Goal: Transaction & Acquisition: Purchase product/service

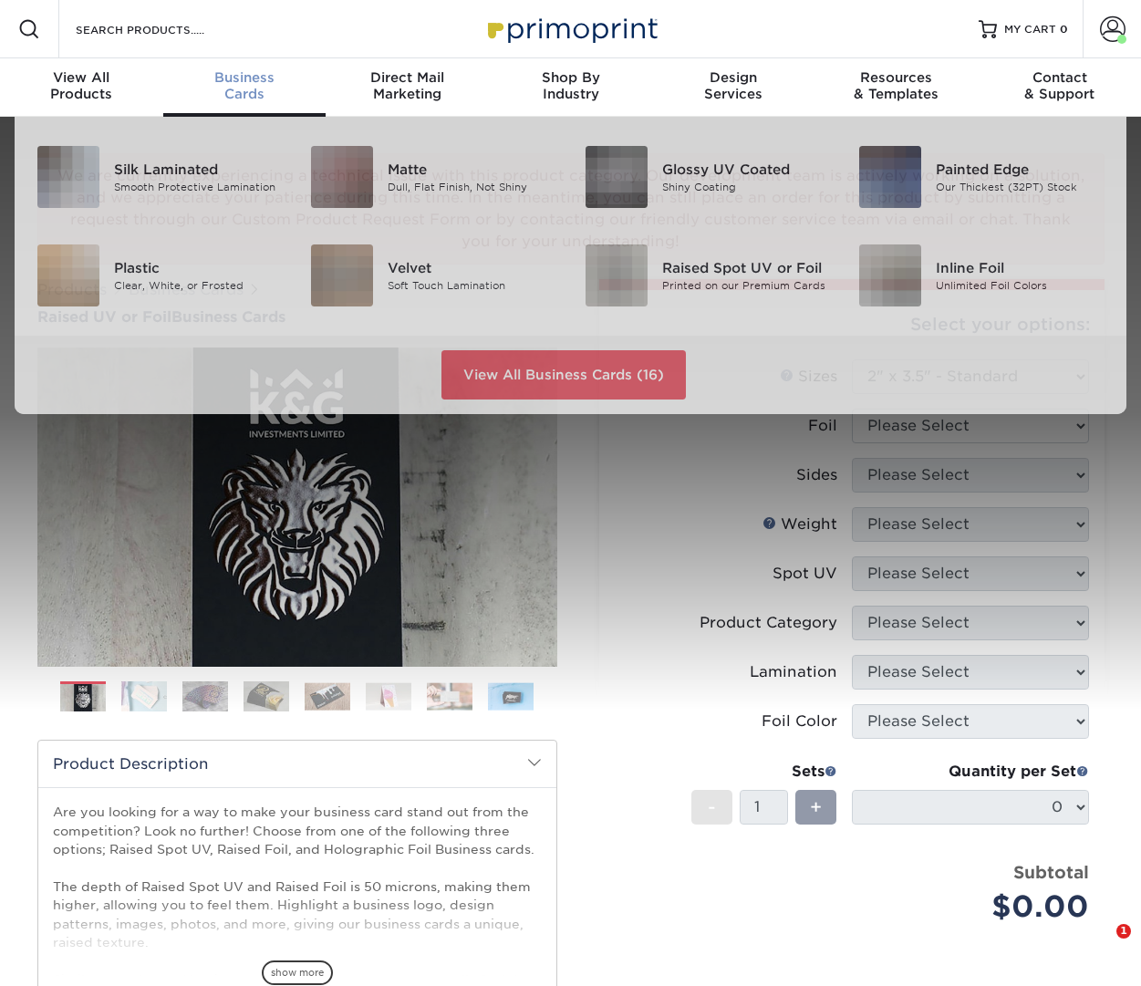
select select "2.00x3.50"
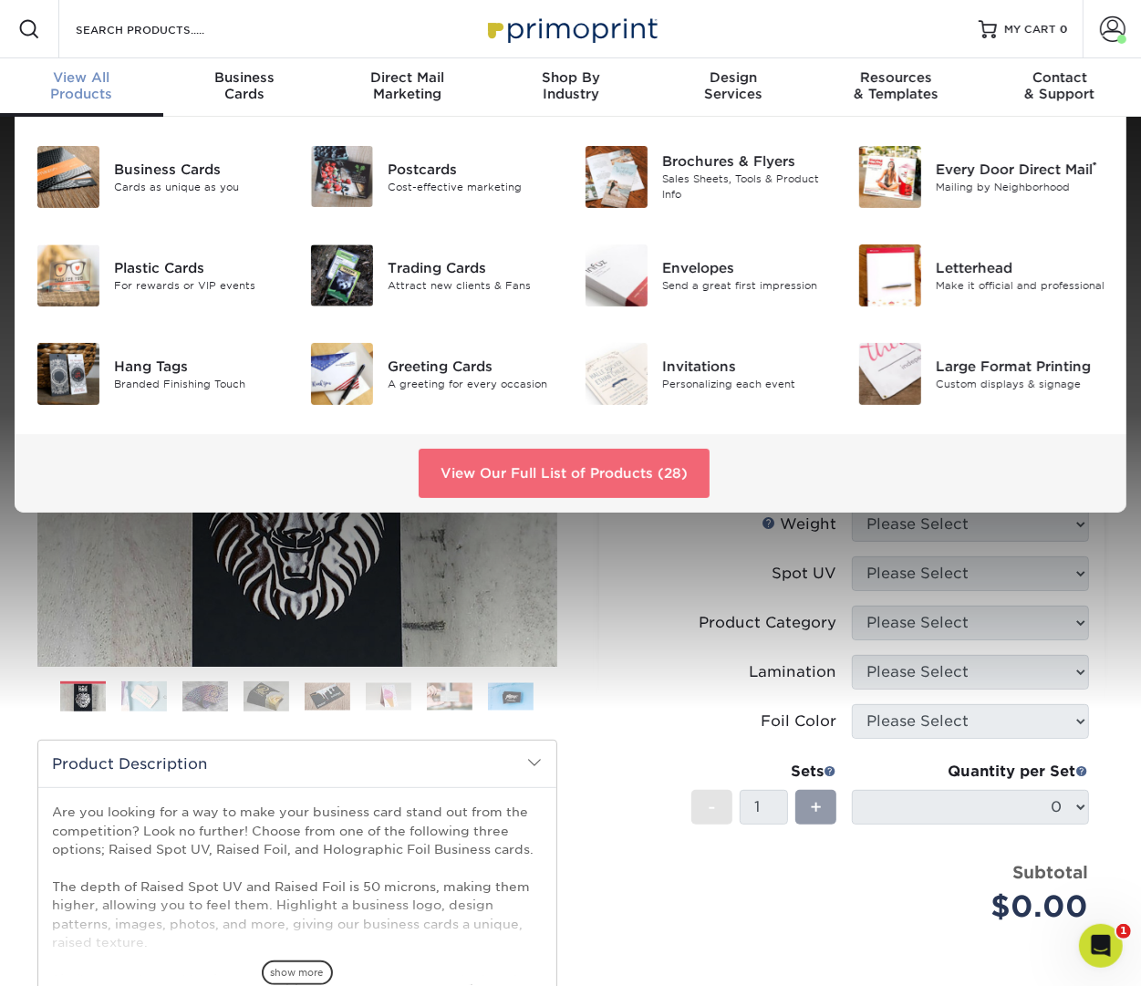
click at [559, 449] on link "View Our Full List of Products (28)" at bounding box center [564, 473] width 291 height 49
click at [559, 461] on link "View Our Full List of Products (28)" at bounding box center [564, 473] width 291 height 49
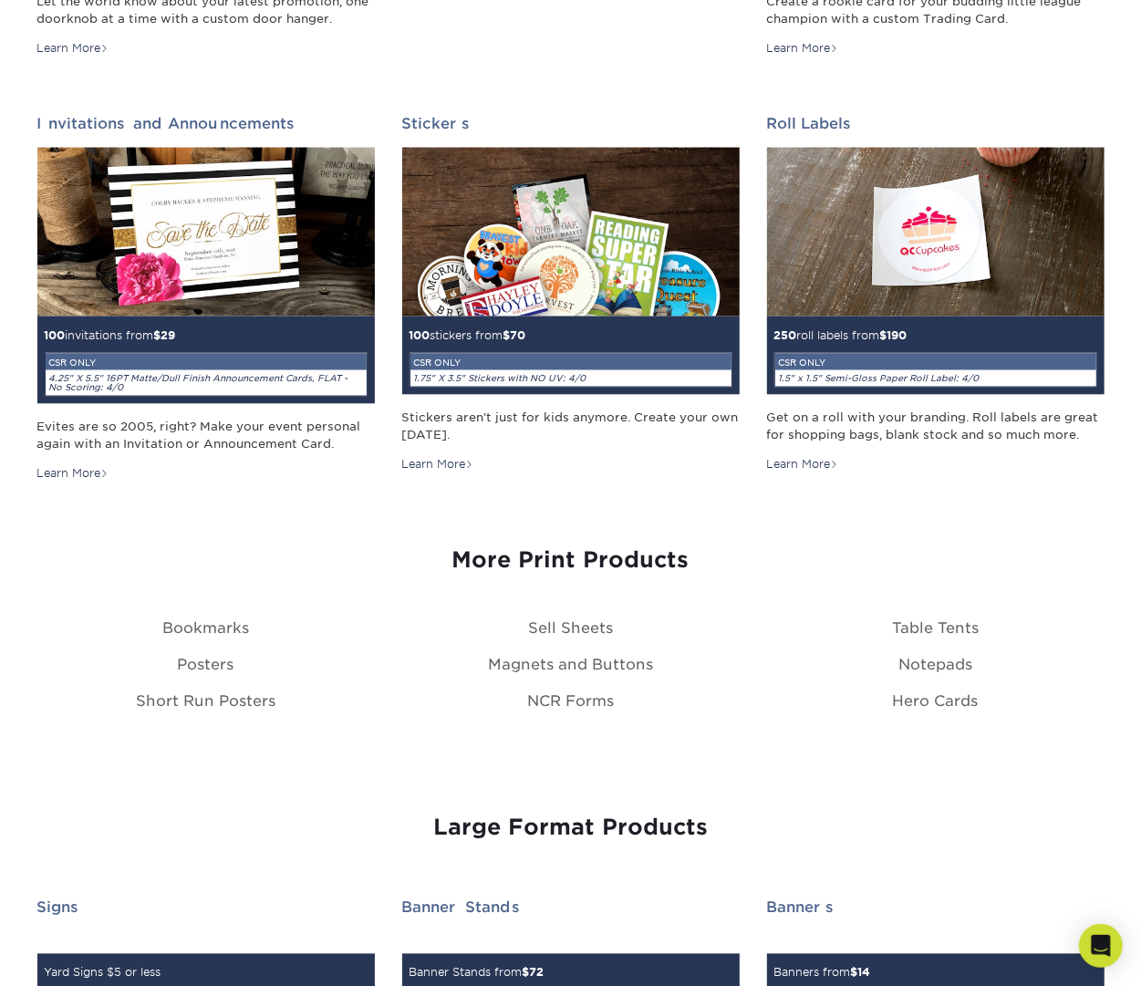
scroll to position [1910, 0]
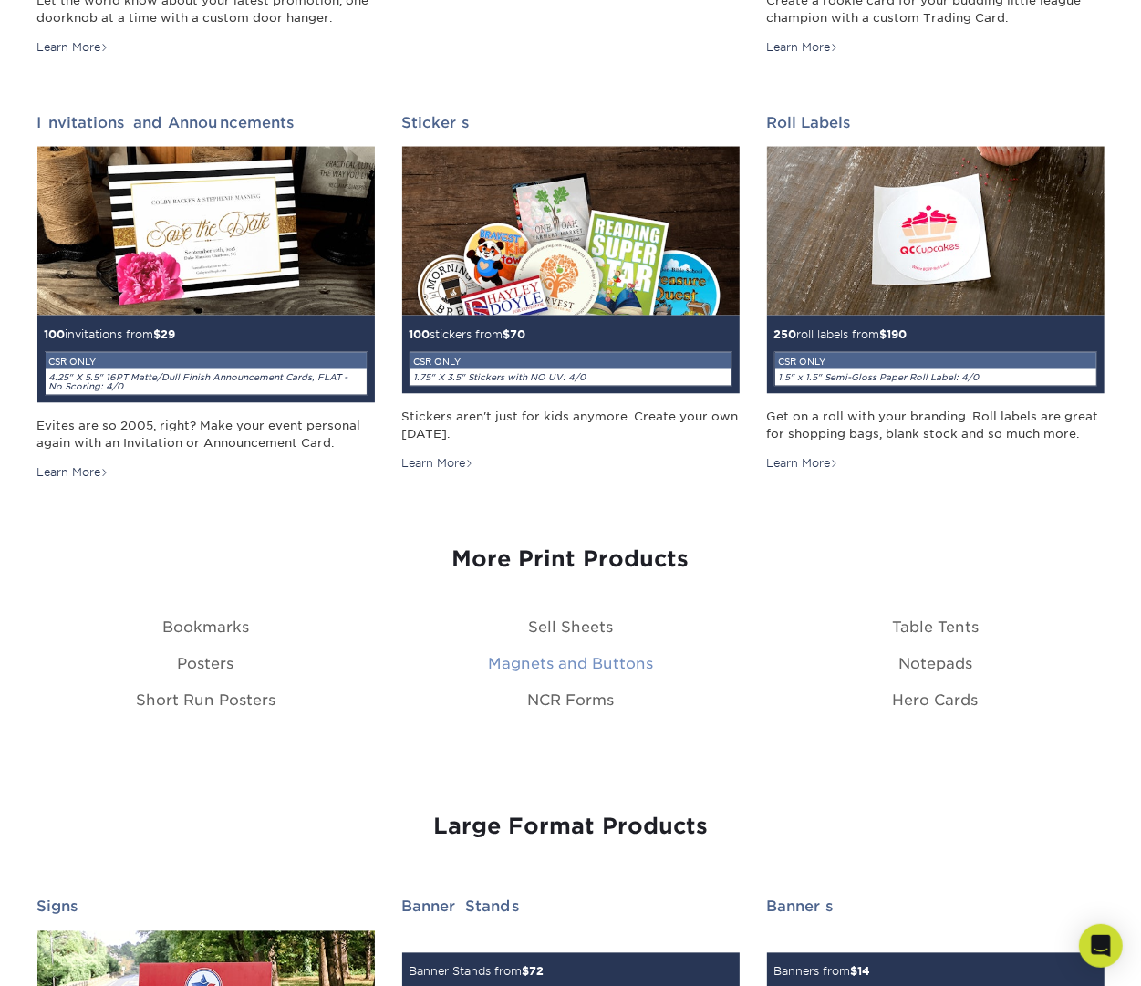
click at [566, 656] on link "Magnets and Buttons" at bounding box center [570, 664] width 165 height 17
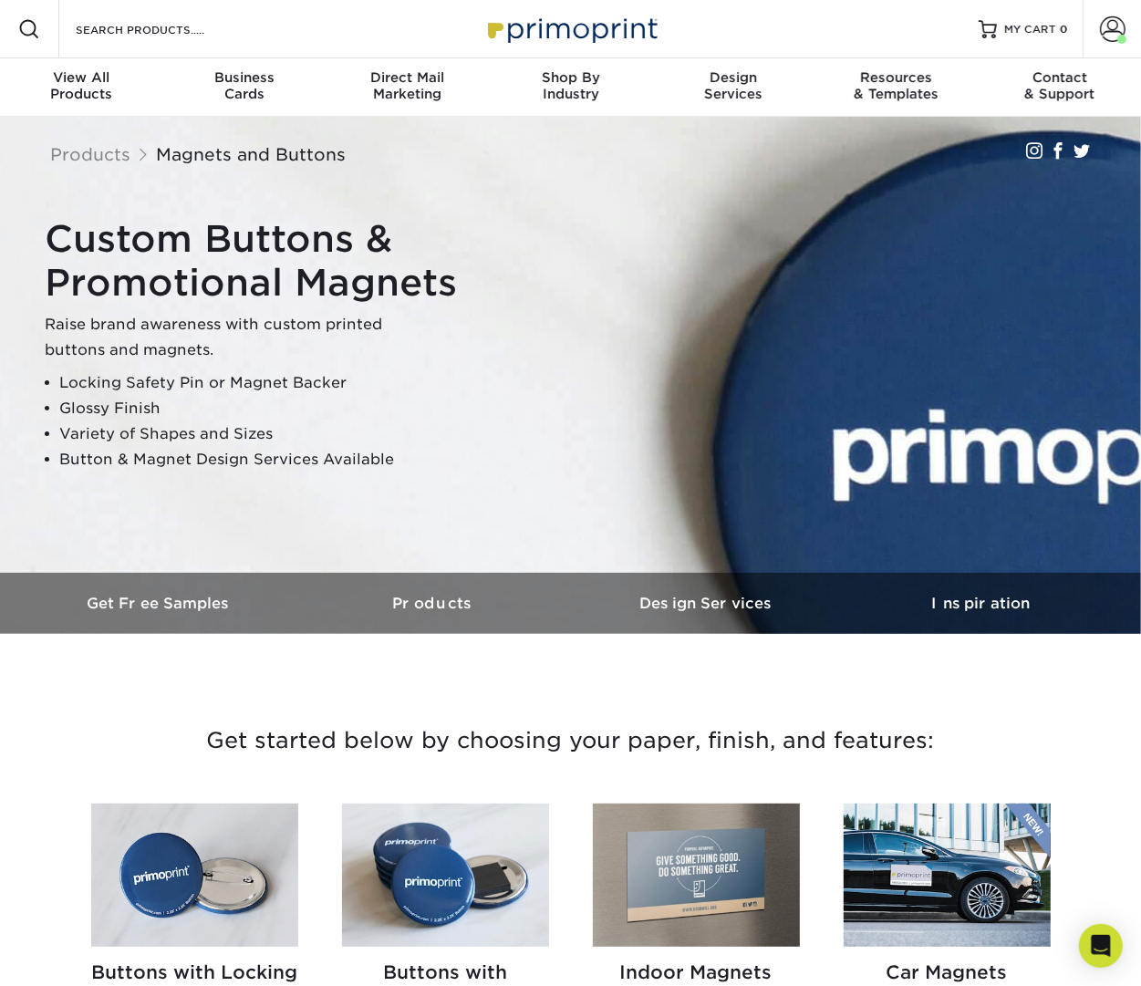
scroll to position [447, 0]
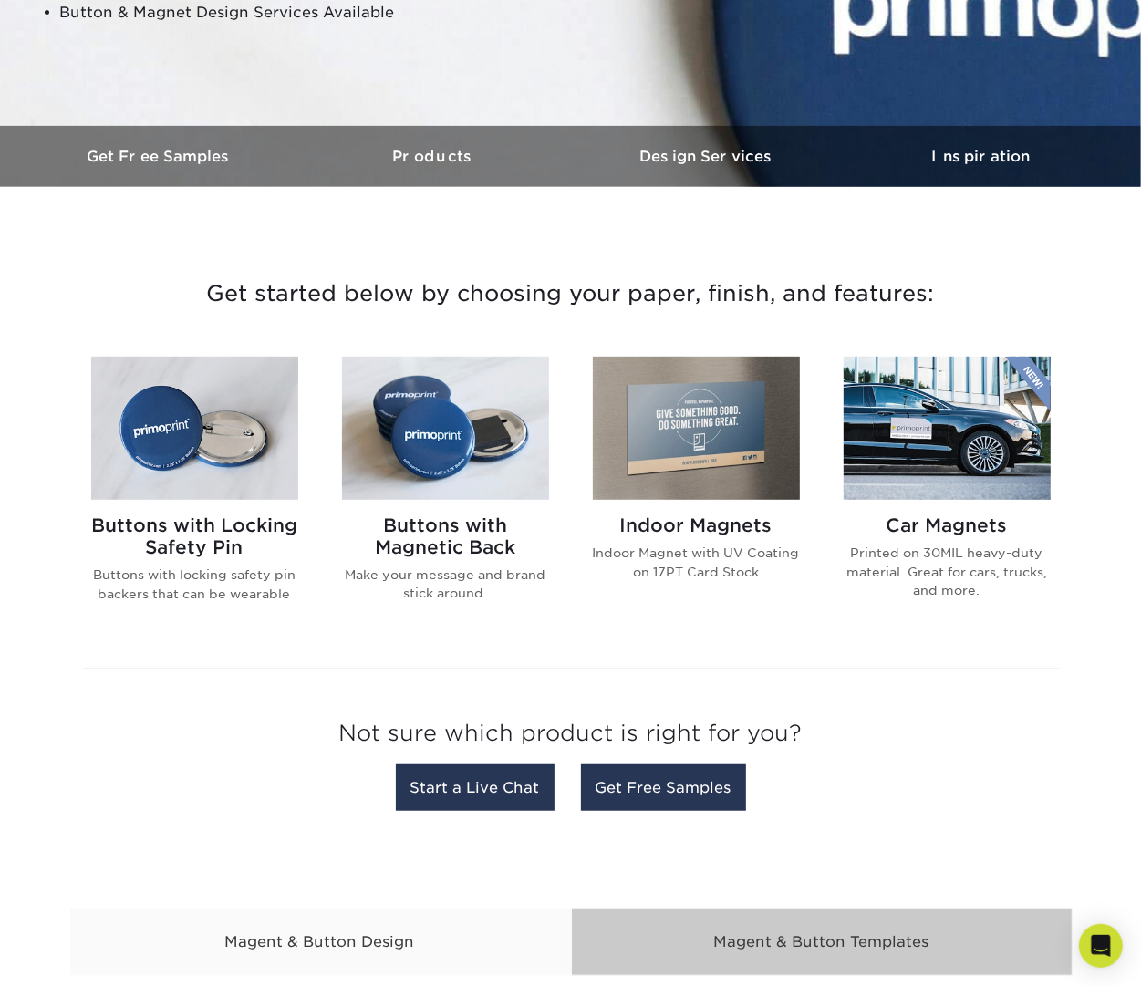
click at [713, 434] on img at bounding box center [696, 428] width 207 height 143
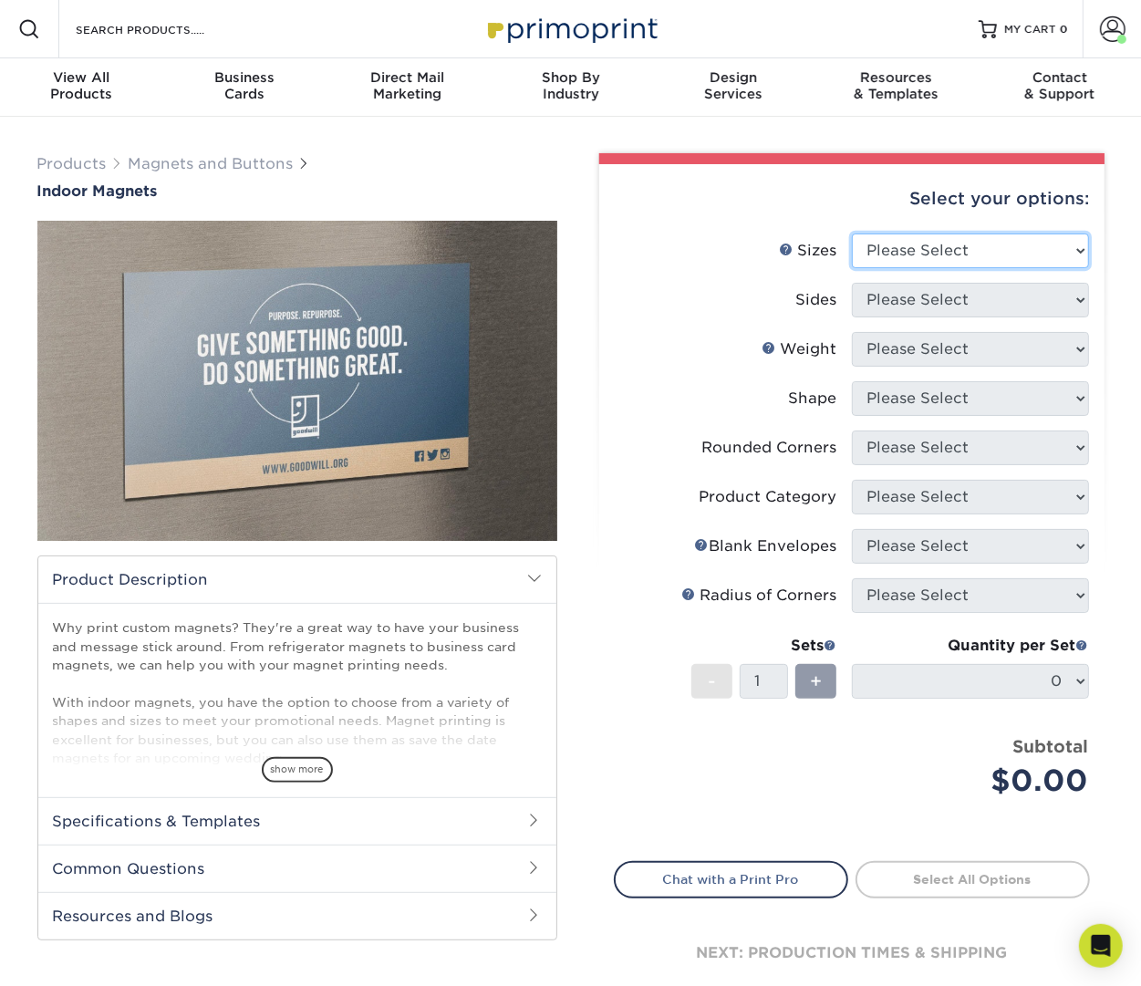
click at [908, 255] on select "Please Select 2" x 3.5" 2.5" x 3.5" 3" x 4" 3.5" x 8.5" 4" x 6" 4" x 7" 4" x 8"…" at bounding box center [970, 250] width 237 height 35
select select "5.00x7.00"
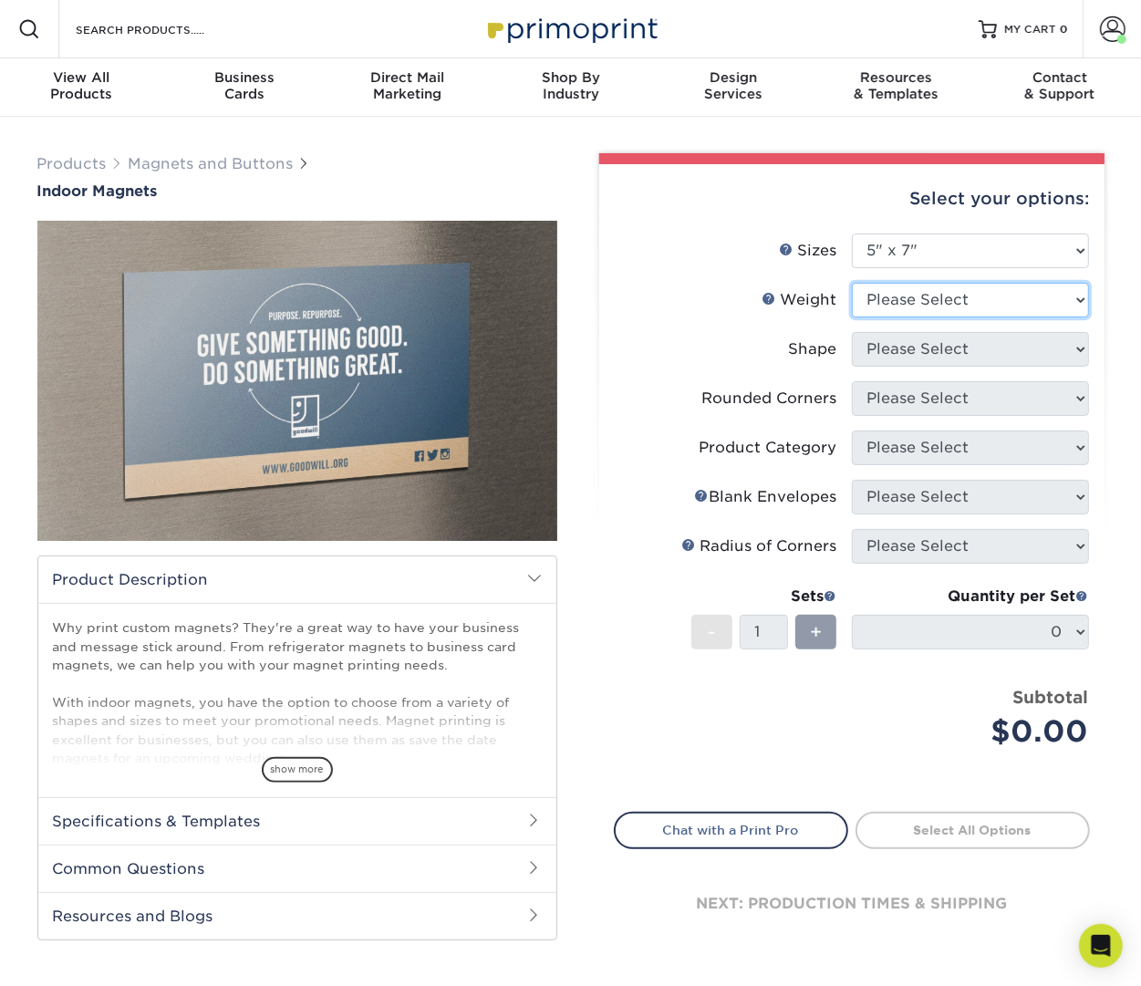
click at [933, 295] on select "Please Select MAGNET" at bounding box center [970, 300] width 237 height 35
select select "MAGNET"
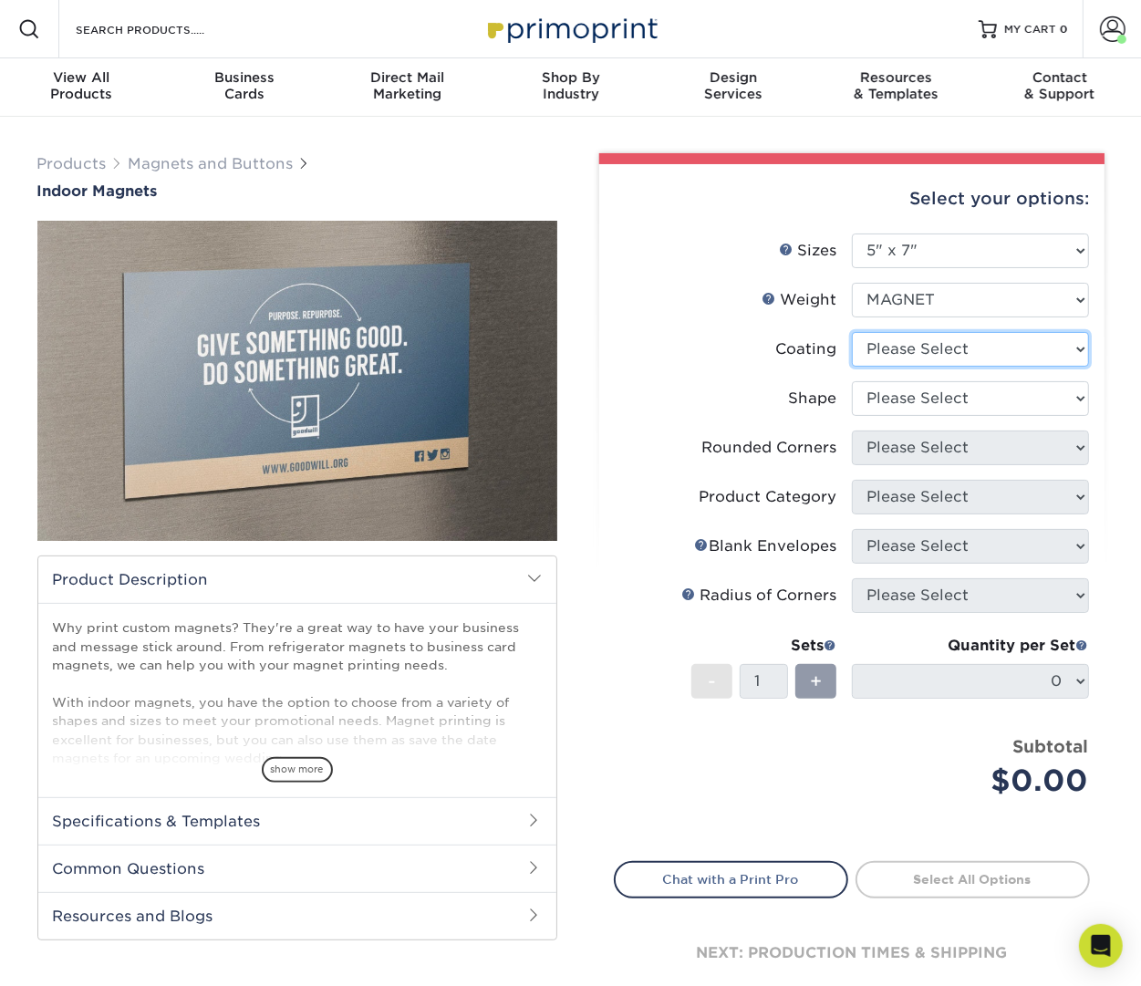
click at [929, 353] on select at bounding box center [970, 349] width 237 height 35
select select "1e8116af-acfc-44b1-83dc-8181aa338834"
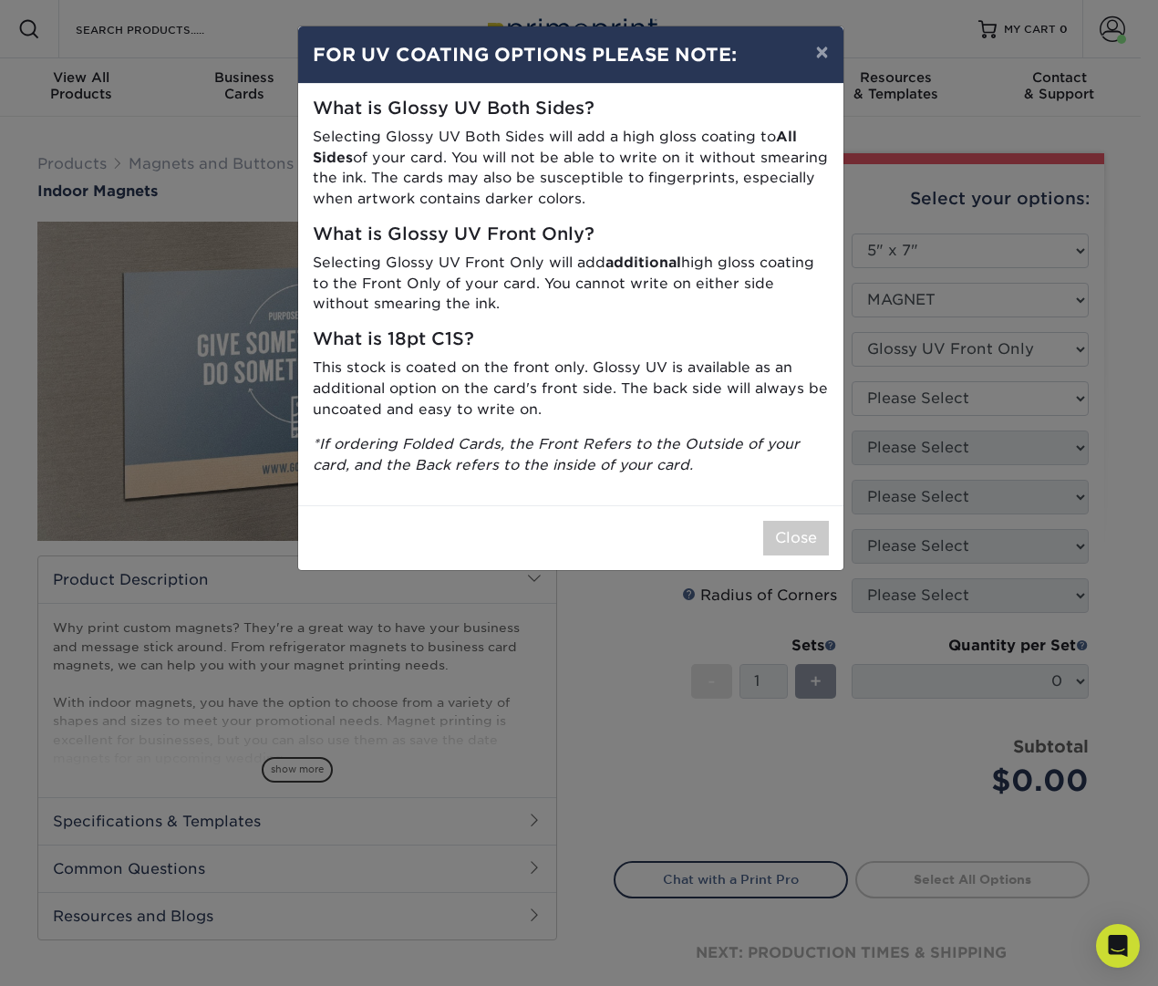
drag, startPoint x: 920, startPoint y: 409, endPoint x: 914, endPoint y: 428, distance: 20.2
click at [914, 428] on div "× FOR UV COATING OPTIONS PLEASE NOTE: What is Glossy UV Both Sides? Selecting G…" at bounding box center [579, 493] width 1158 height 986
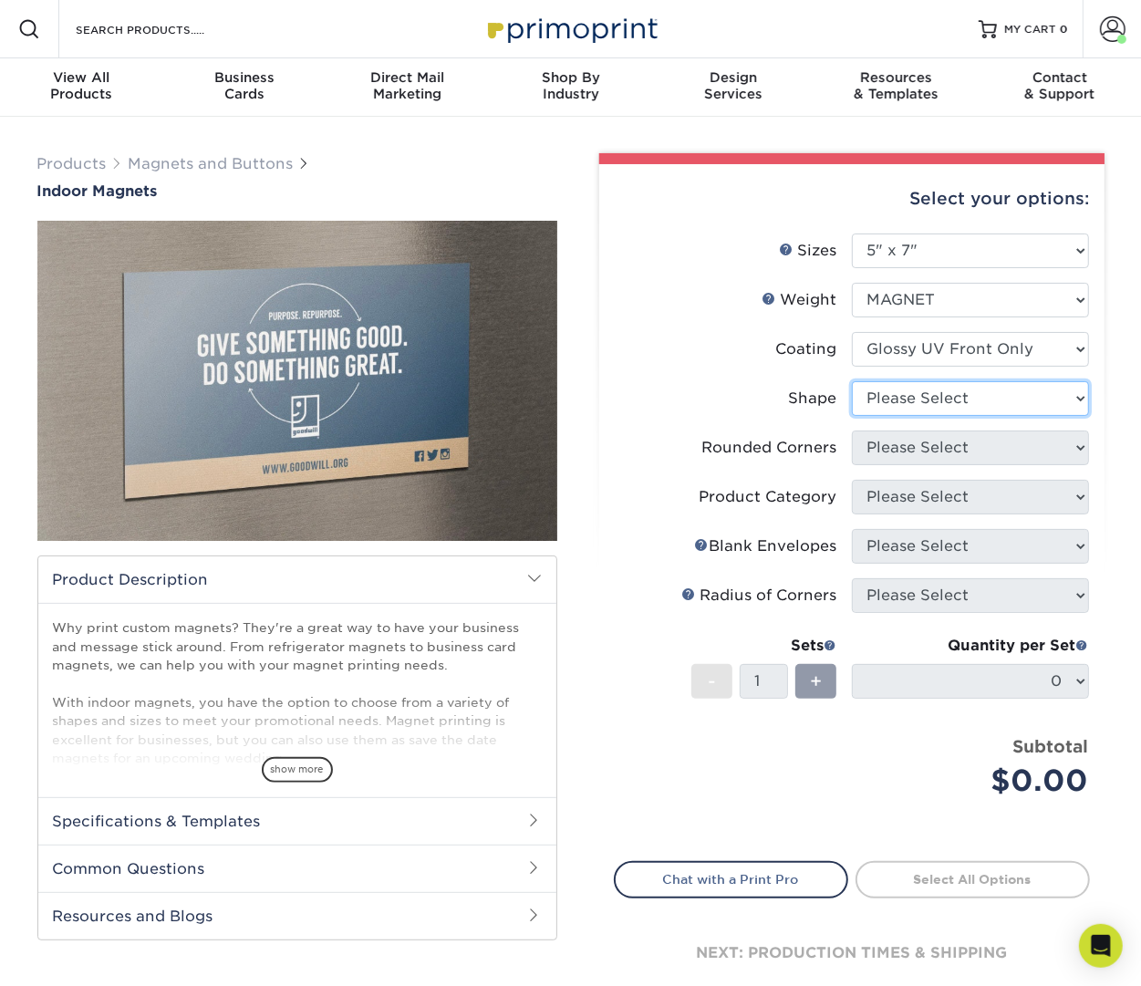
click at [916, 393] on select "Please Select Standard" at bounding box center [970, 398] width 237 height 35
select select "standard"
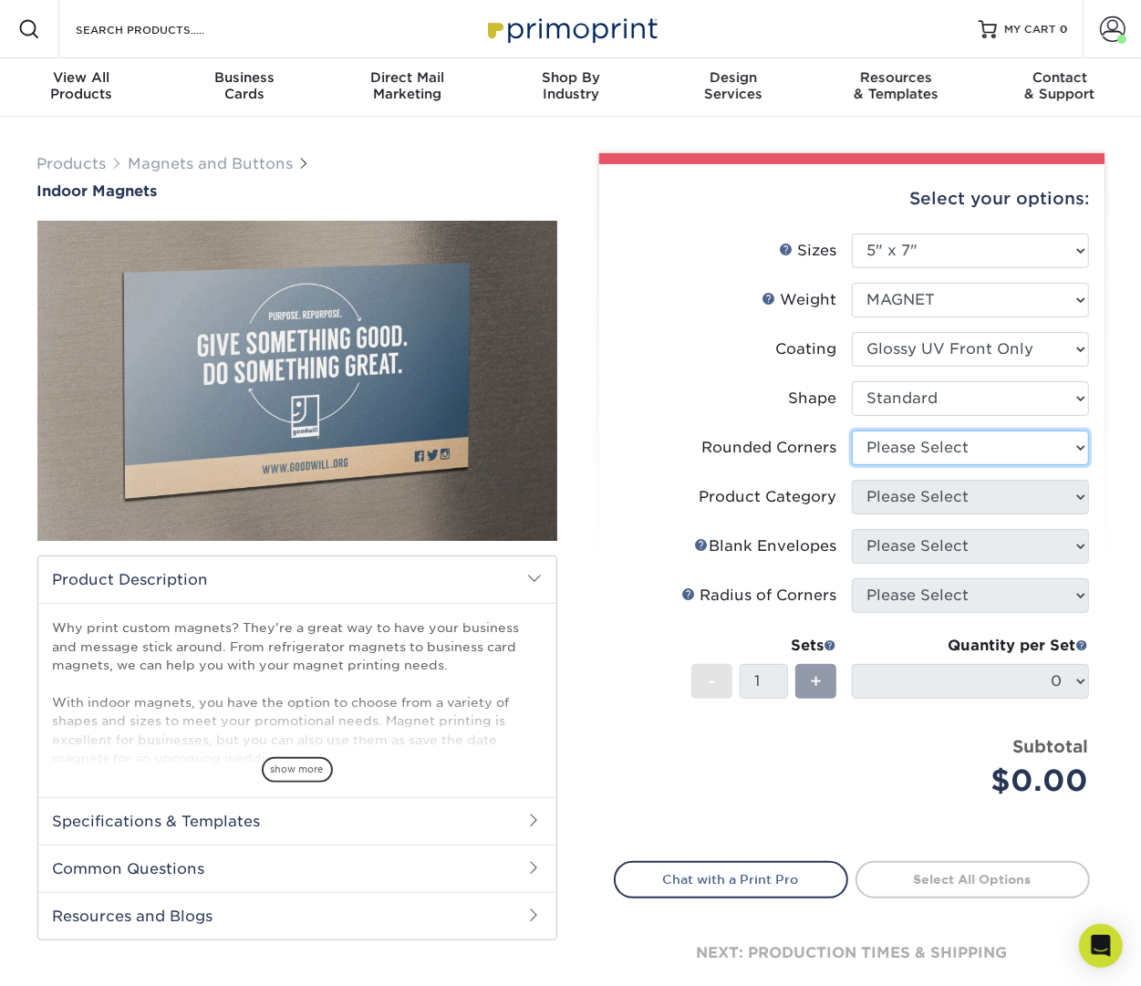
click at [905, 439] on select "Please Select Yes - Round 4 Corners No" at bounding box center [970, 447] width 237 height 35
click at [894, 453] on select "Please Select Yes - Round 4 Corners No" at bounding box center [970, 447] width 237 height 35
select select "0"
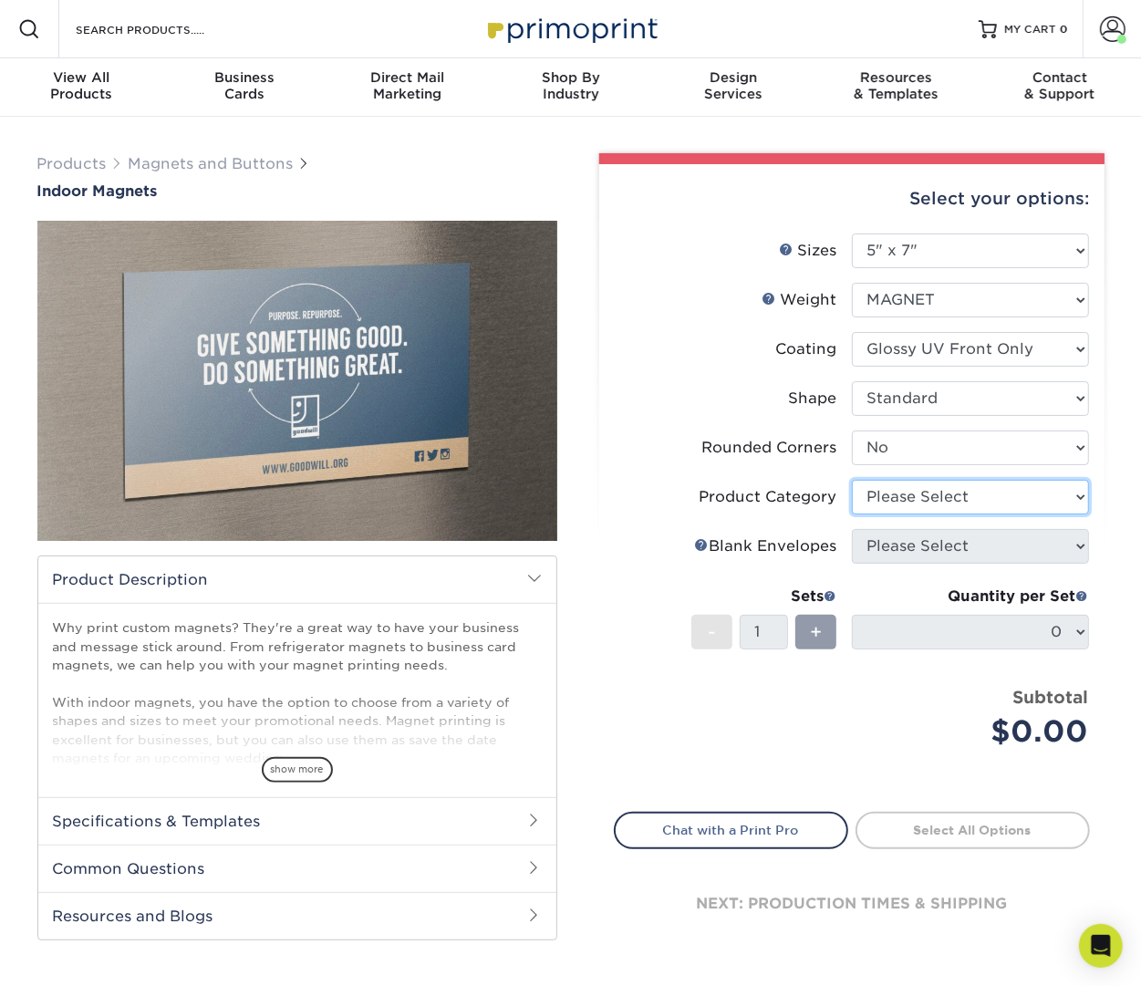
click at [888, 493] on select "Please Select" at bounding box center [970, 497] width 237 height 35
click at [902, 501] on select "Please Select" at bounding box center [970, 497] width 237 height 35
